Goal: Information Seeking & Learning: Understand process/instructions

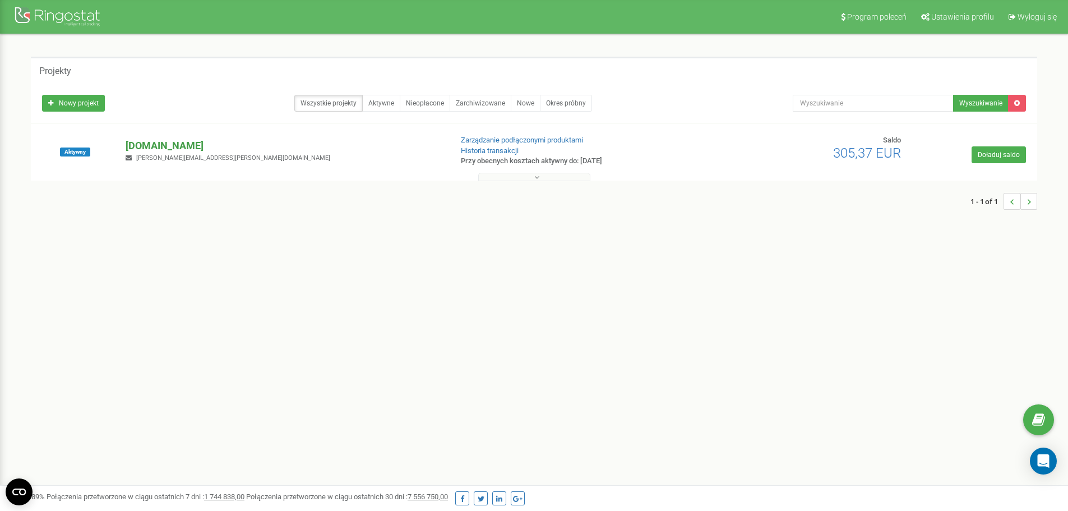
click at [142, 142] on p "[DOMAIN_NAME]" at bounding box center [284, 145] width 317 height 15
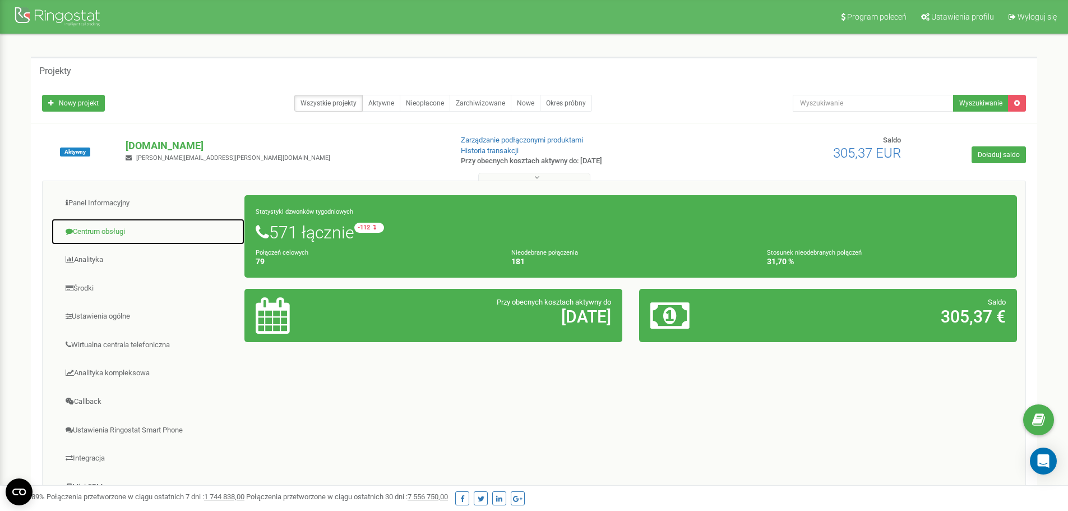
click at [104, 231] on link "Centrum obsługi" at bounding box center [148, 231] width 194 height 27
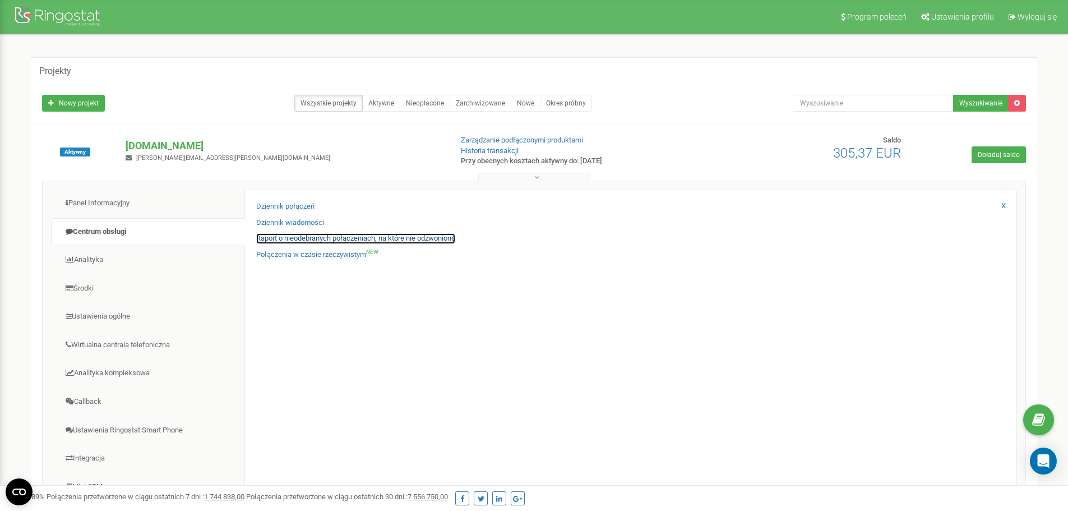
click at [293, 238] on link "Raport o nieodebranych połączeniach, na które nie odzwoniono" at bounding box center [355, 238] width 199 height 11
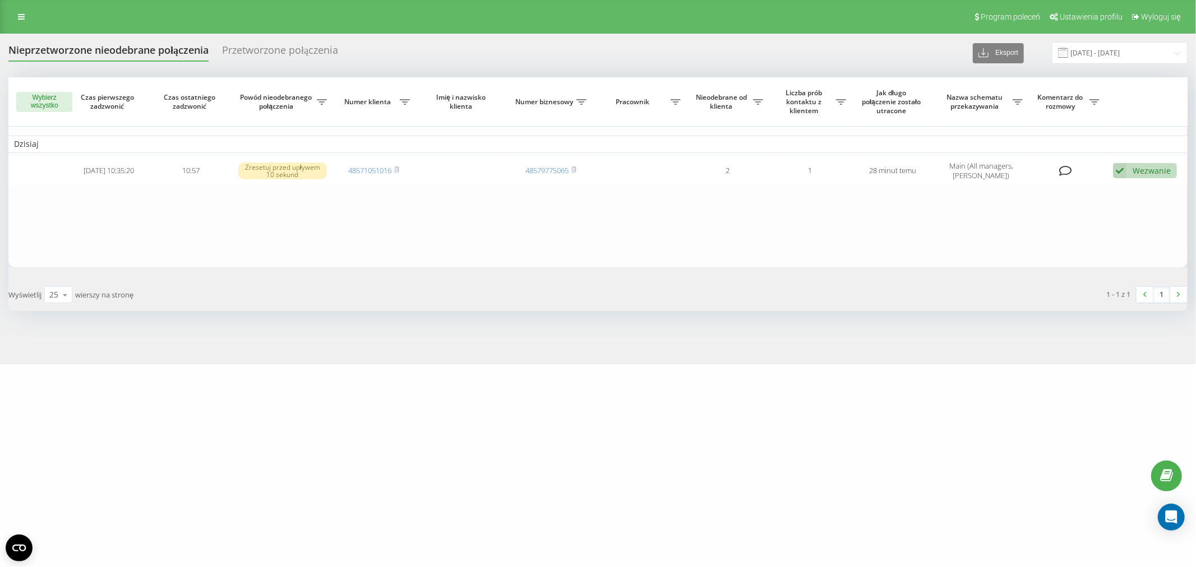
drag, startPoint x: 1191, startPoint y: 22, endPoint x: 332, endPoint y: -63, distance: 863.3
click at [332, 0] on html "[DOMAIN_NAME] Projekty [DOMAIN_NAME] Panel Informacyjny Centrum obsługi Dzienni…" at bounding box center [598, 283] width 1196 height 567
